Goal: Information Seeking & Learning: Learn about a topic

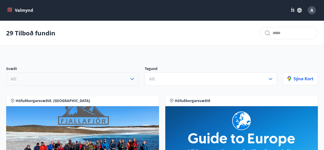
click at [134, 78] on icon "button" at bounding box center [132, 79] width 6 height 6
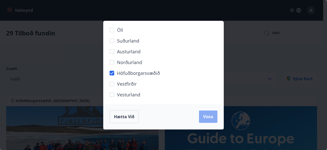
click at [202, 121] on button "Vista" at bounding box center [208, 116] width 18 height 12
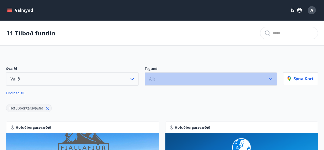
click at [271, 78] on icon "button" at bounding box center [270, 79] width 4 height 2
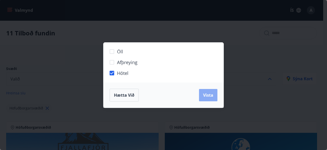
click at [209, 95] on span "Vista" at bounding box center [208, 95] width 10 height 6
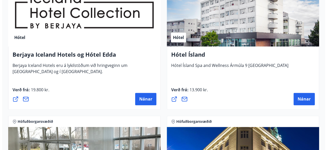
scroll to position [297, 0]
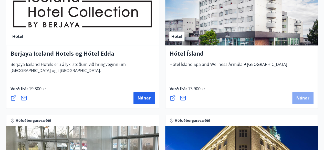
click at [300, 96] on span "Nánar" at bounding box center [302, 98] width 13 height 6
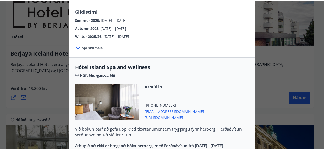
scroll to position [41, 0]
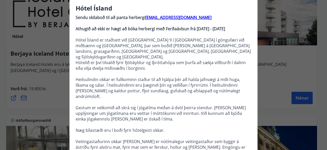
click at [307, 60] on div "Hótel Ísland Sendu skilaboð til að panta herbergi [EMAIL_ADDRESS][DOMAIN_NAME] …" at bounding box center [163, 34] width 327 height 150
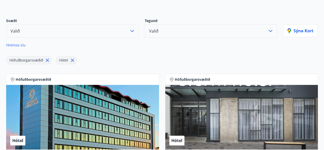
scroll to position [0, 0]
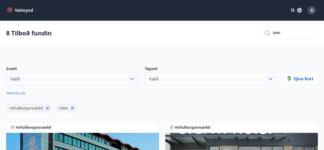
click at [8, 10] on icon "menu" at bounding box center [9, 10] width 5 height 5
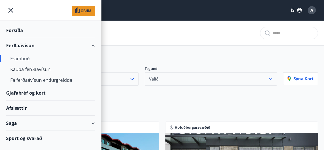
click at [36, 92] on div "Gjafabréf og kort" at bounding box center [50, 92] width 89 height 15
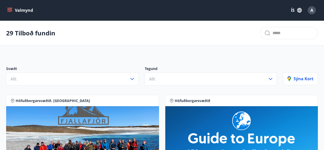
click at [9, 10] on icon "menu" at bounding box center [9, 10] width 5 height 5
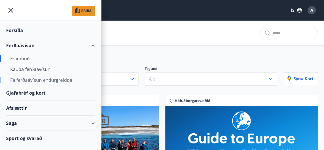
click at [32, 80] on div "Fá ferðaávísun endurgreidda" at bounding box center [50, 79] width 81 height 11
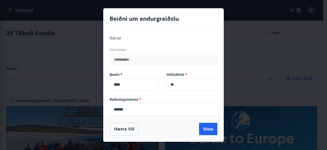
click at [243, 45] on div "**********" at bounding box center [163, 75] width 327 height 150
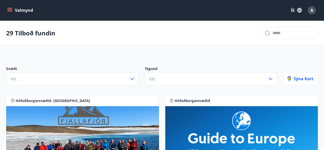
click at [11, 11] on icon "menu" at bounding box center [9, 11] width 5 height 1
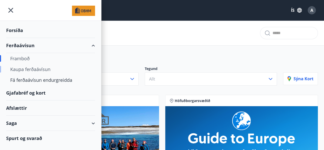
click at [32, 69] on div "Kaupa ferðaávísun" at bounding box center [50, 69] width 81 height 11
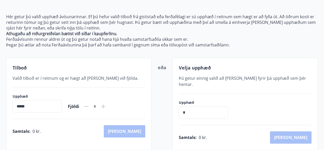
scroll to position [107, 0]
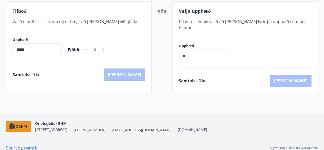
click at [19, 145] on link "Spurt og svarað" at bounding box center [21, 148] width 31 height 6
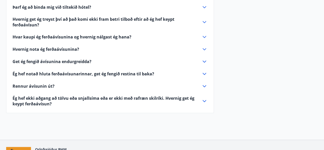
scroll to position [111, 0]
click at [205, 46] on icon at bounding box center [204, 49] width 6 height 6
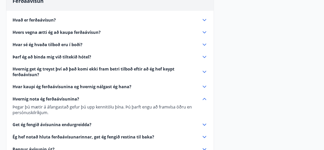
scroll to position [60, 0]
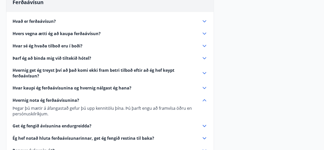
click at [203, 31] on icon at bounding box center [204, 33] width 6 height 6
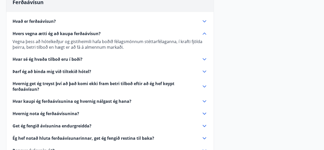
click at [203, 18] on icon at bounding box center [204, 21] width 6 height 6
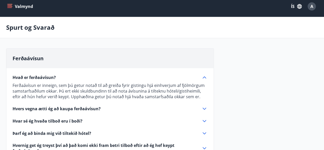
scroll to position [0, 0]
